Goal: Task Accomplishment & Management: Use online tool/utility

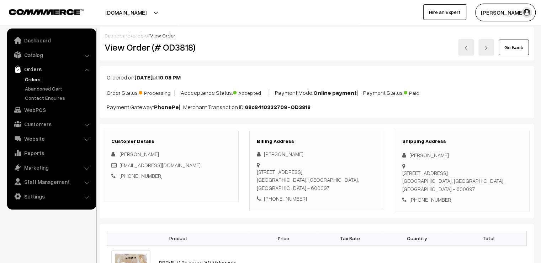
click at [522, 51] on link "Go Back" at bounding box center [514, 47] width 30 height 16
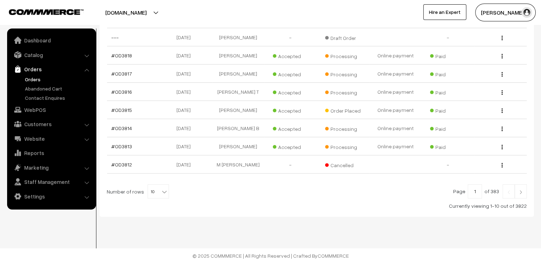
scroll to position [178, 0]
click at [153, 194] on span "10" at bounding box center [158, 191] width 21 height 14
select select "100"
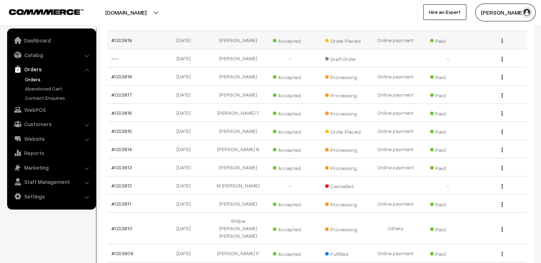
scroll to position [157, 0]
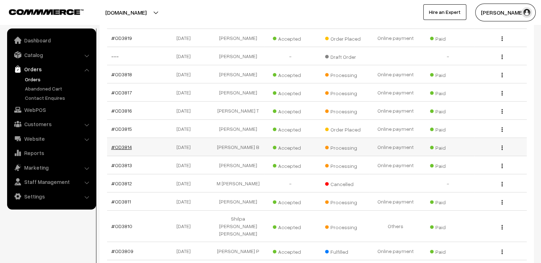
click at [123, 148] on link "#OD3814" at bounding box center [121, 147] width 21 height 6
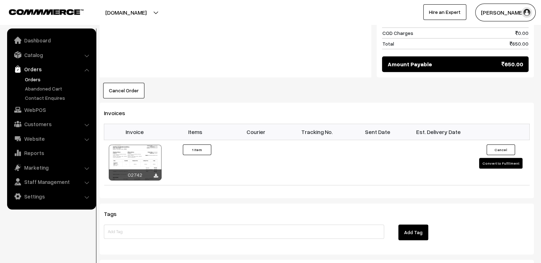
scroll to position [427, 0]
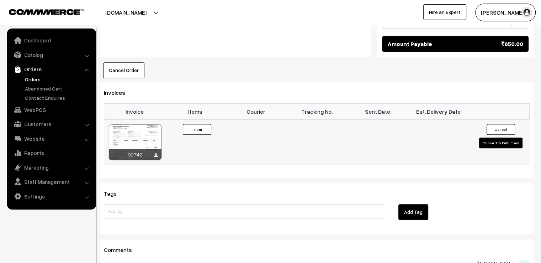
click at [504, 137] on button "Convert to Fulfilment" at bounding box center [500, 142] width 43 height 11
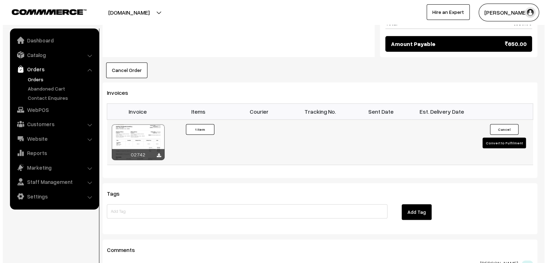
scroll to position [427, 0]
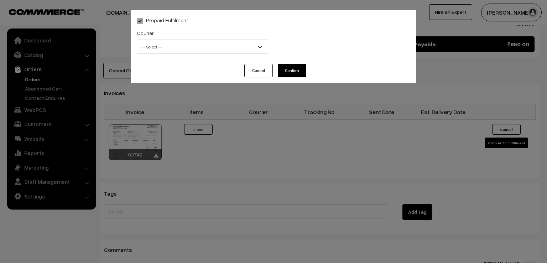
click at [257, 48] on b at bounding box center [259, 46] width 7 height 7
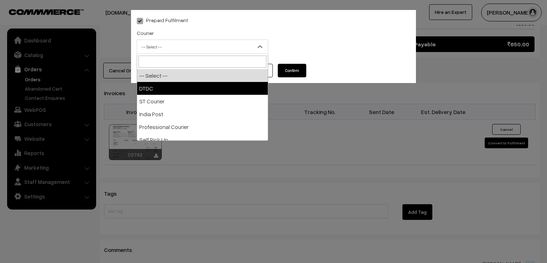
select select "1"
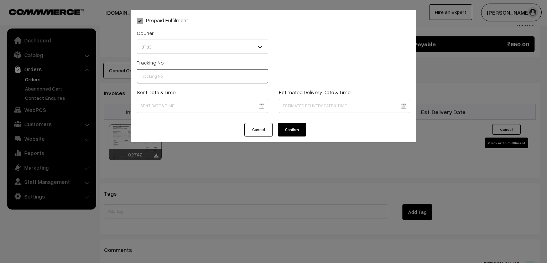
click at [205, 81] on input "text" at bounding box center [202, 76] width 131 height 14
type input "d"
type input "D1007556147"
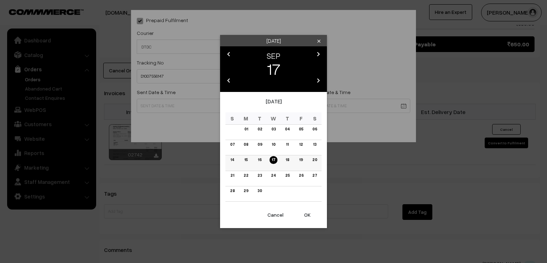
click at [246, 157] on link "15" at bounding box center [245, 159] width 7 height 7
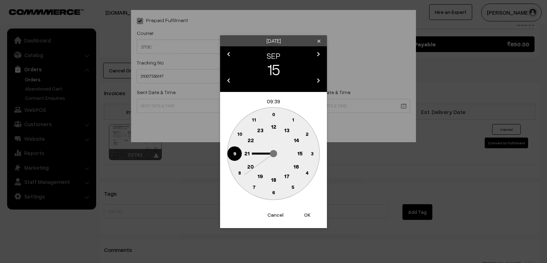
click at [231, 154] on circle at bounding box center [234, 153] width 15 height 15
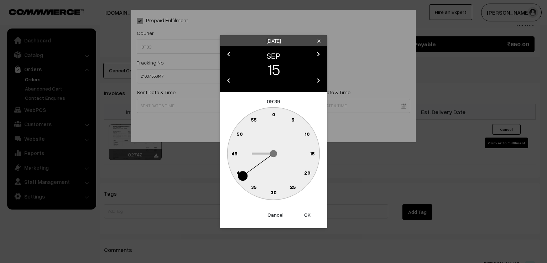
click at [272, 111] on circle at bounding box center [269, 116] width 10 height 10
type input "15-09-2025 09:59"
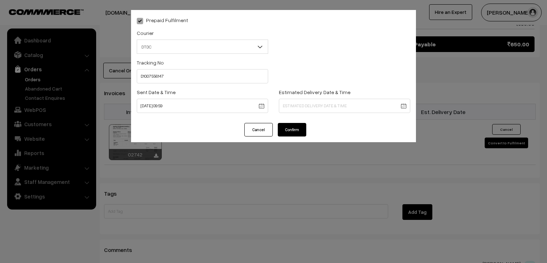
click at [294, 128] on button "Confirm" at bounding box center [292, 130] width 28 height 14
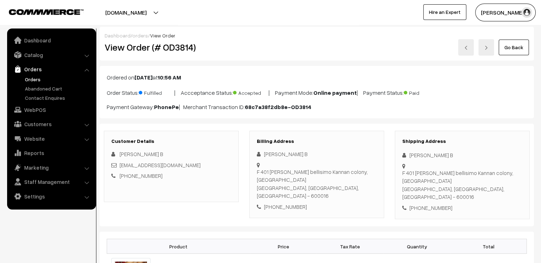
click at [505, 44] on link "Go Back" at bounding box center [514, 47] width 30 height 16
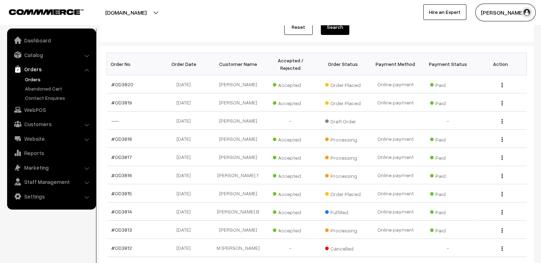
scroll to position [128, 0]
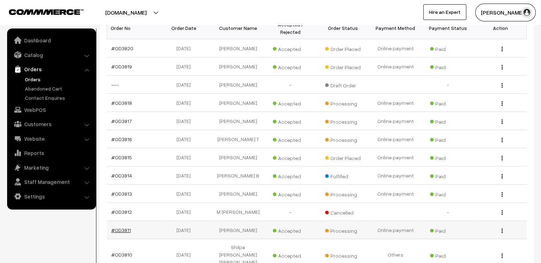
click at [125, 232] on link "#OD3811" at bounding box center [121, 230] width 20 height 6
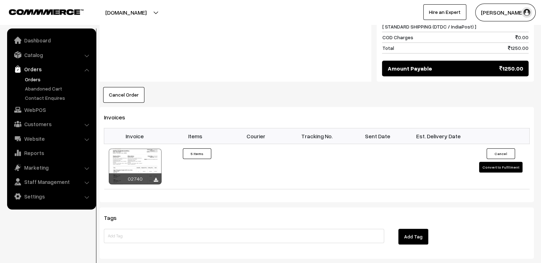
scroll to position [598, 0]
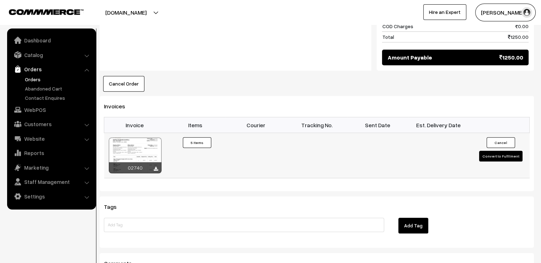
click at [491, 159] on button "Convert to Fulfilment" at bounding box center [500, 156] width 43 height 11
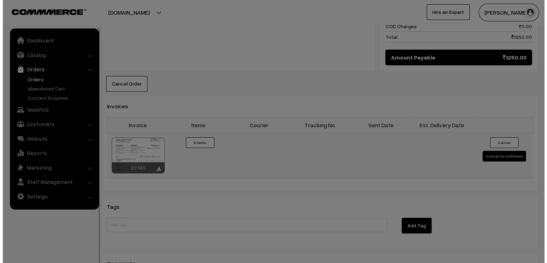
scroll to position [601, 0]
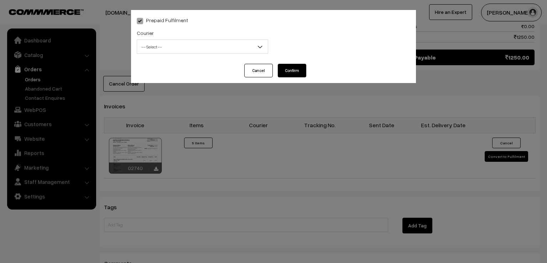
click at [262, 48] on b at bounding box center [259, 46] width 7 height 7
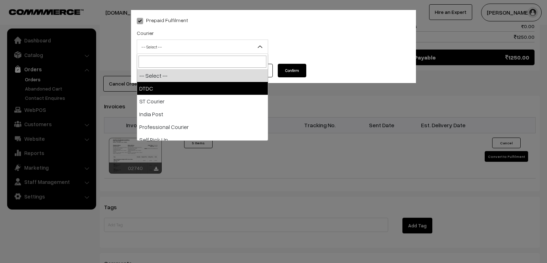
select select "1"
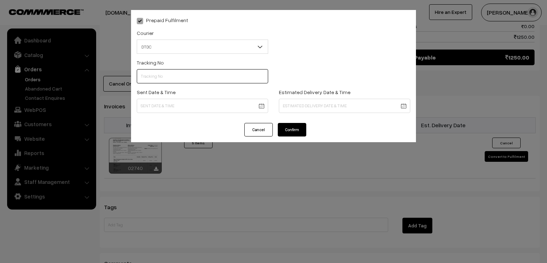
click at [208, 80] on input "text" at bounding box center [202, 76] width 131 height 14
type input "D1007556150"
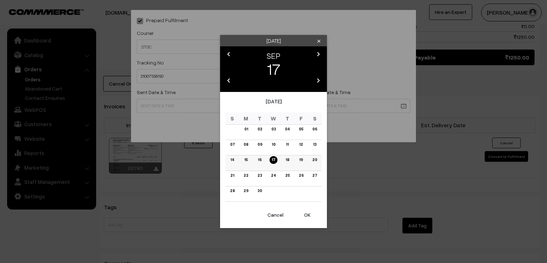
click at [248, 161] on link "15" at bounding box center [245, 159] width 7 height 7
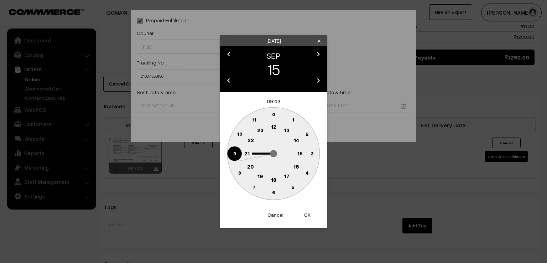
click at [233, 160] on circle at bounding box center [234, 153] width 15 height 15
click at [273, 114] on text "0" at bounding box center [273, 114] width 3 height 6
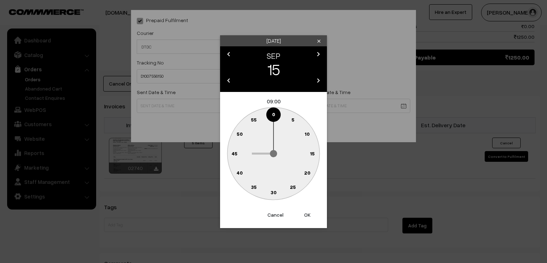
type input "15-09-2025 09:00"
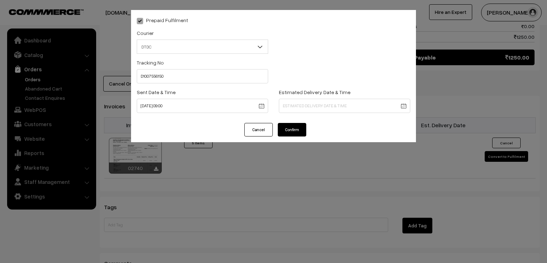
click at [288, 128] on button "Confirm" at bounding box center [292, 130] width 28 height 14
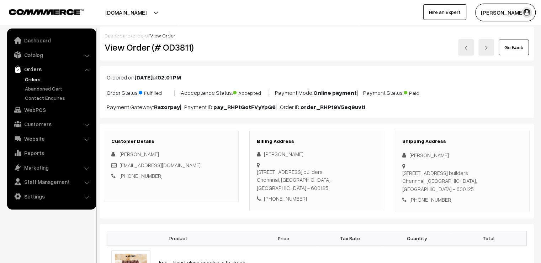
click at [515, 52] on link "Go Back" at bounding box center [514, 47] width 30 height 16
